Goal: Task Accomplishment & Management: Manage account settings

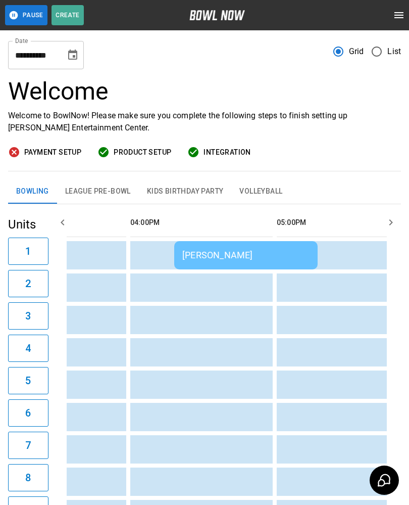
click at [277, 267] on td "[PERSON_NAME]" at bounding box center [245, 255] width 143 height 28
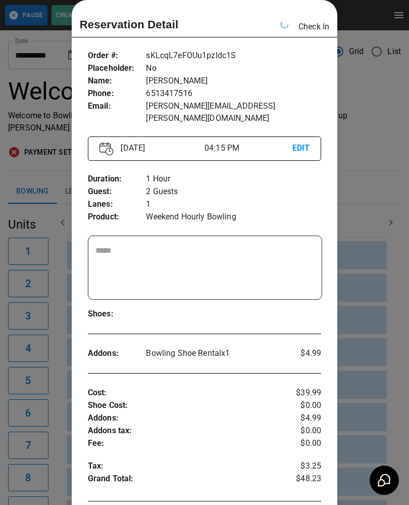
scroll to position [0, 1025]
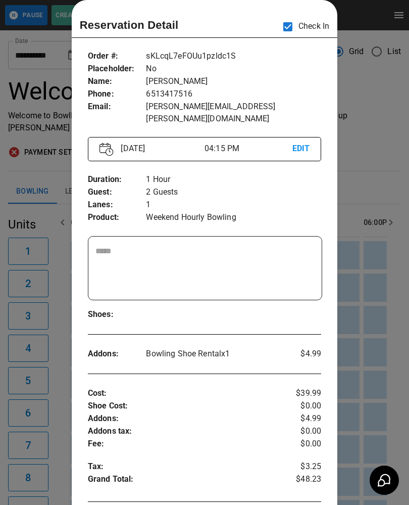
click at [365, 151] on div at bounding box center [204, 252] width 409 height 505
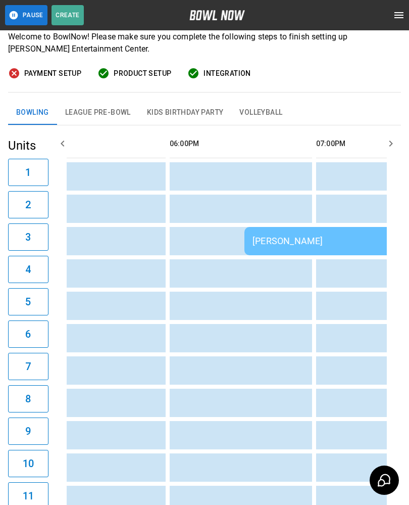
scroll to position [0, 1270]
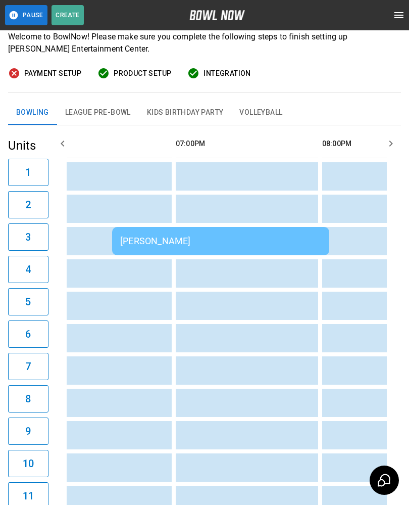
click at [181, 253] on td "[PERSON_NAME]" at bounding box center [220, 241] width 217 height 28
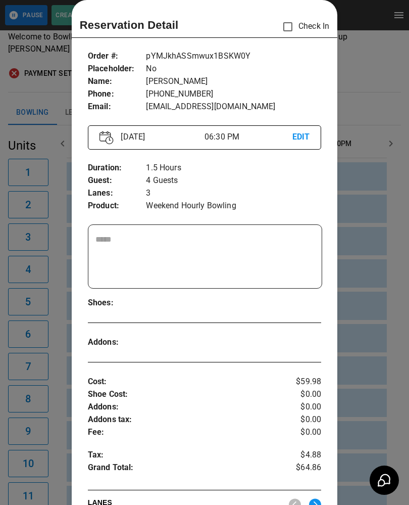
click at [209, 241] on textarea at bounding box center [205, 256] width 220 height 46
click at [313, 181] on p "4 Guests" at bounding box center [233, 180] width 175 height 13
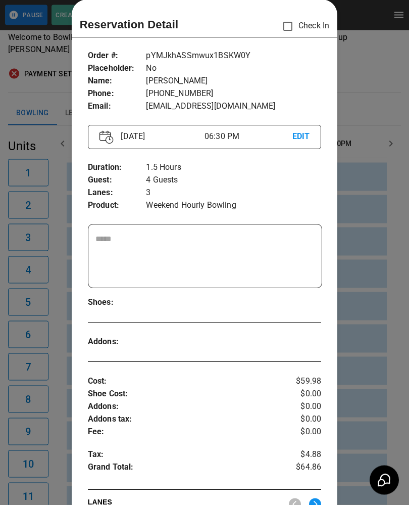
click at [380, 280] on div at bounding box center [204, 252] width 409 height 505
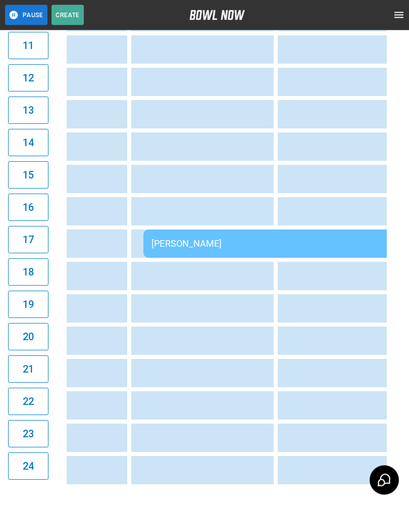
click at [246, 249] on div "[PERSON_NAME]" at bounding box center [289, 243] width 275 height 11
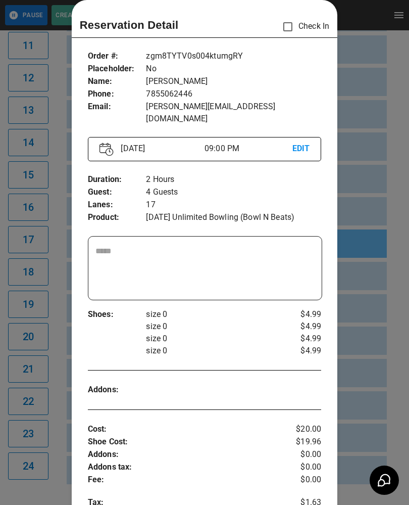
click at [381, 348] on div at bounding box center [204, 252] width 409 height 505
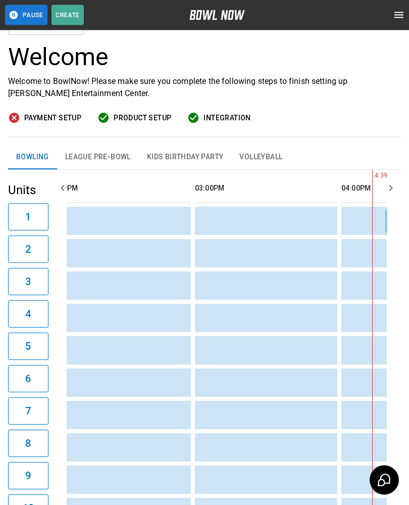
click at [306, 376] on td "sticky table" at bounding box center [291, 383] width 33 height 28
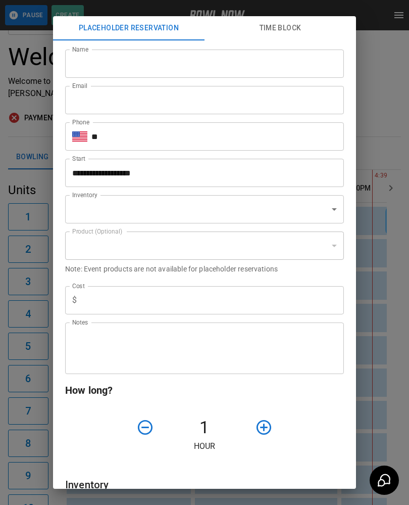
type input "**********"
click at [380, 337] on div "**********" at bounding box center [204, 252] width 409 height 505
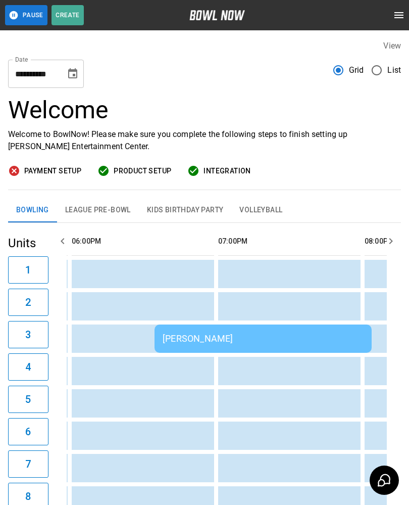
click at [302, 335] on div "[PERSON_NAME]" at bounding box center [263, 338] width 201 height 11
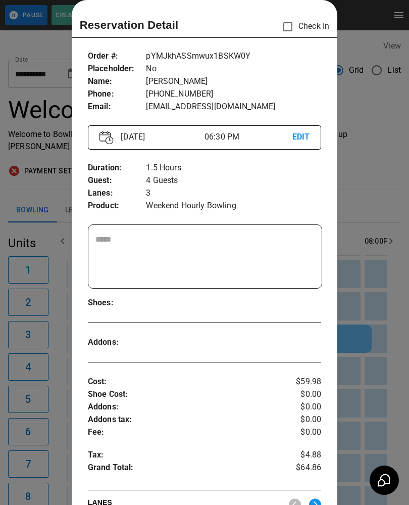
click at [376, 298] on div at bounding box center [204, 252] width 409 height 505
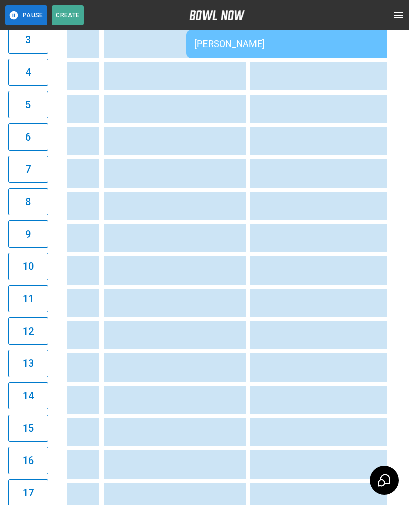
click at [335, 406] on td "sticky table" at bounding box center [350, 399] width 33 height 28
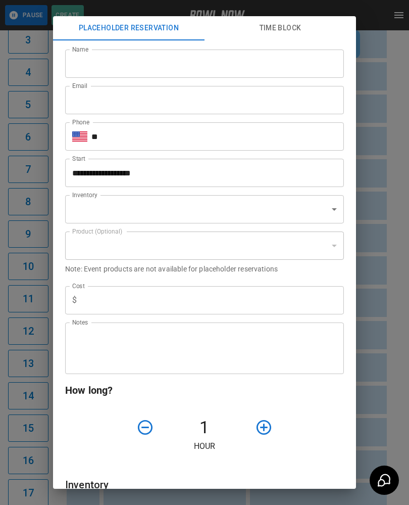
type input "**********"
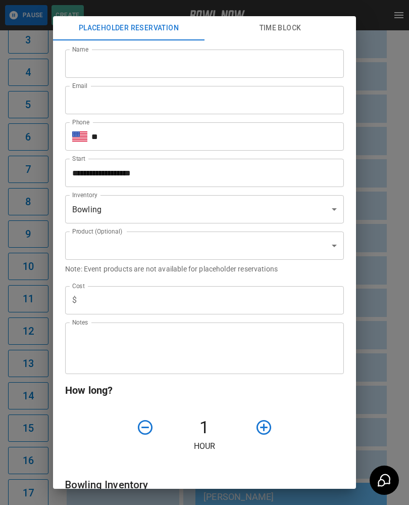
click at [388, 373] on div "**********" at bounding box center [204, 252] width 409 height 505
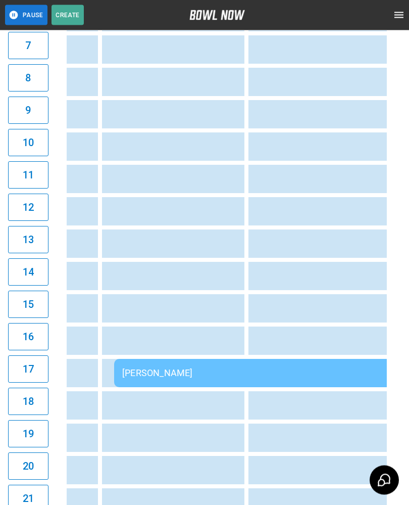
click at [337, 378] on div "[PERSON_NAME]" at bounding box center [259, 373] width 275 height 11
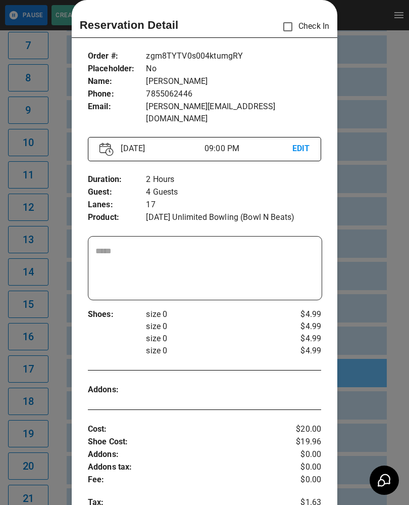
click at [365, 387] on div at bounding box center [204, 252] width 409 height 505
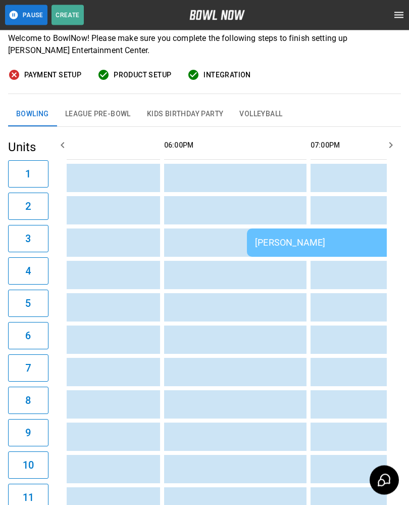
scroll to position [96, 0]
